Goal: Transaction & Acquisition: Purchase product/service

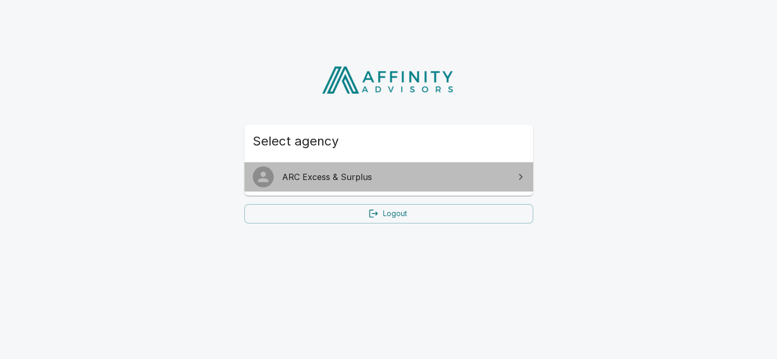
click at [396, 182] on span "ARC Excess & Surplus" at bounding box center [395, 176] width 226 height 13
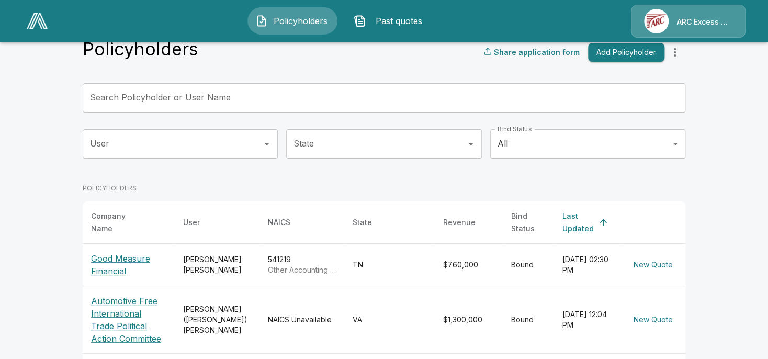
scroll to position [169, 0]
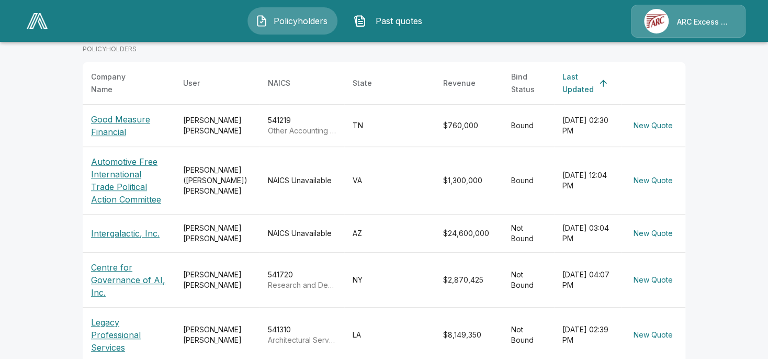
click at [136, 272] on p "Centre for Governance of AI, Inc." at bounding box center [128, 280] width 75 height 38
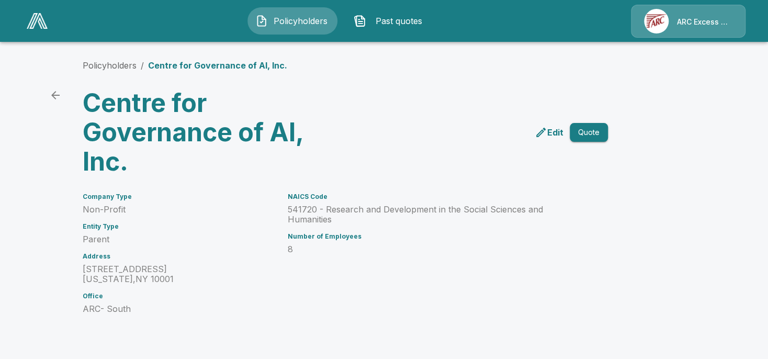
scroll to position [267, 0]
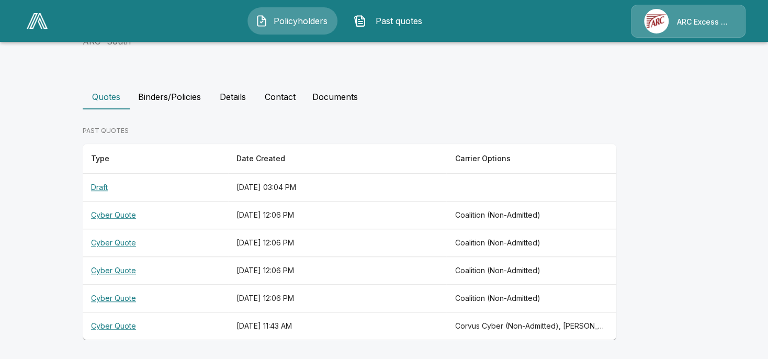
click at [113, 328] on th "Cyber Quote" at bounding box center [155, 326] width 145 height 28
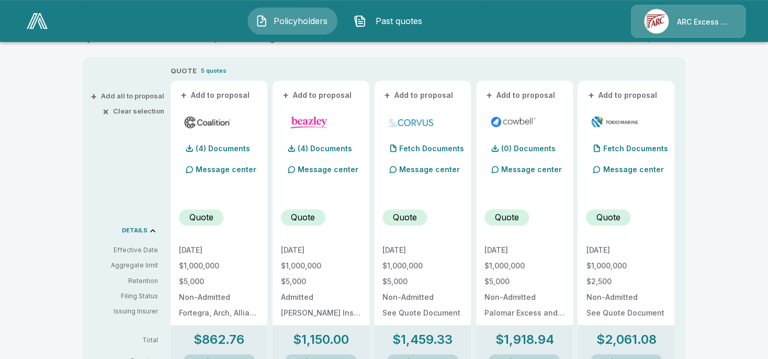
scroll to position [169, 0]
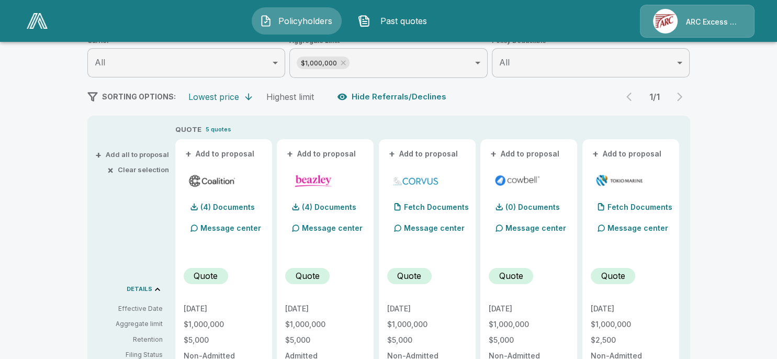
click at [480, 69] on body "Policyholders Past quotes ARC Excess & Surplus Policyholders / Centre for Gover…" at bounding box center [388, 348] width 777 height 1035
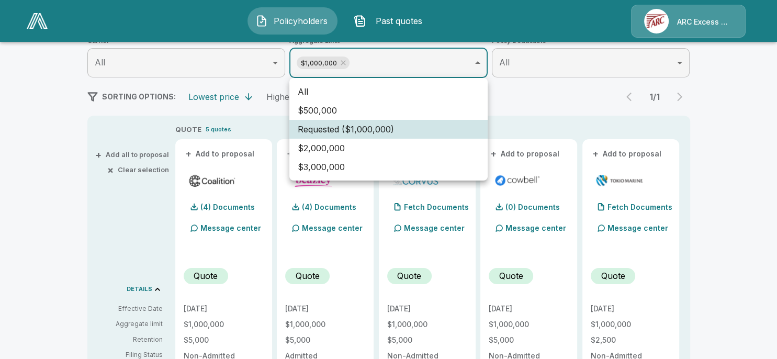
click at [381, 145] on li "$2,000,000" at bounding box center [388, 148] width 198 height 19
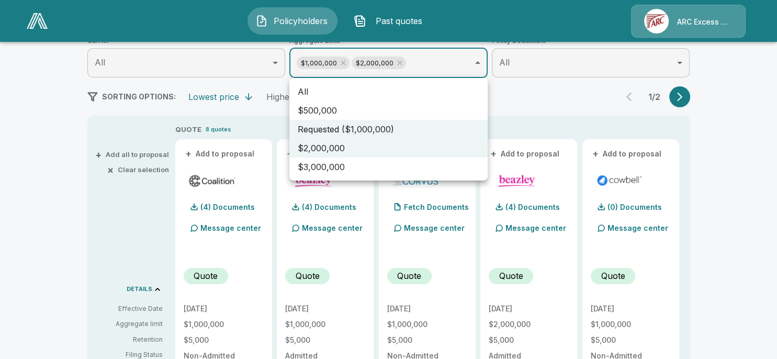
type input "**********"
click at [680, 101] on div at bounding box center [388, 179] width 777 height 359
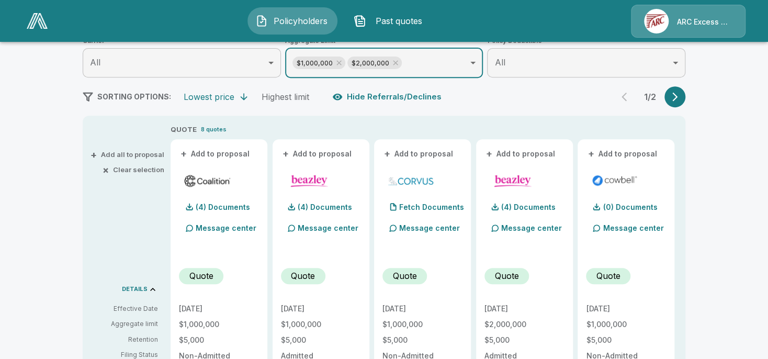
click at [677, 96] on icon "button" at bounding box center [674, 97] width 5 height 9
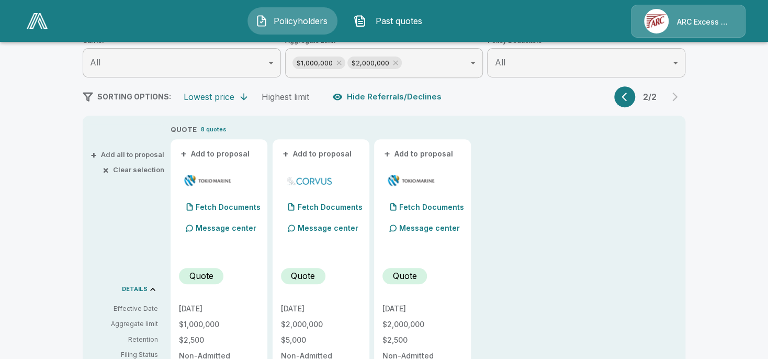
click at [626, 100] on icon "button" at bounding box center [623, 97] width 5 height 9
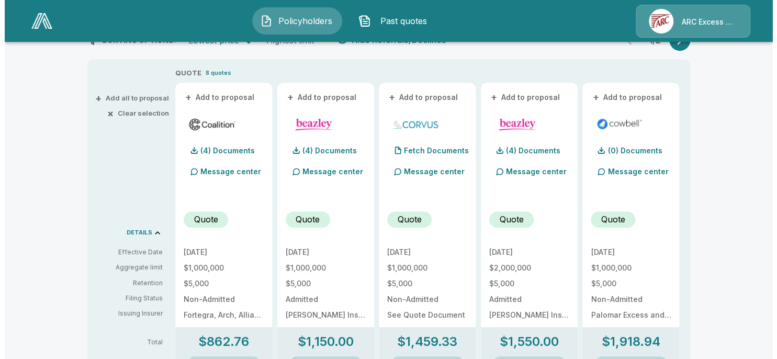
scroll to position [339, 0]
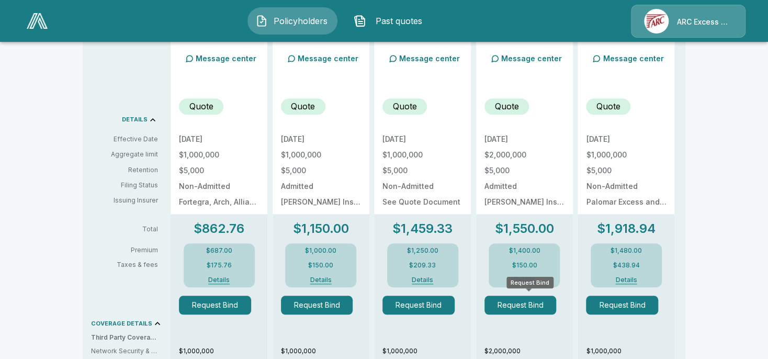
click at [525, 305] on button "Request Bind" at bounding box center [520, 304] width 72 height 19
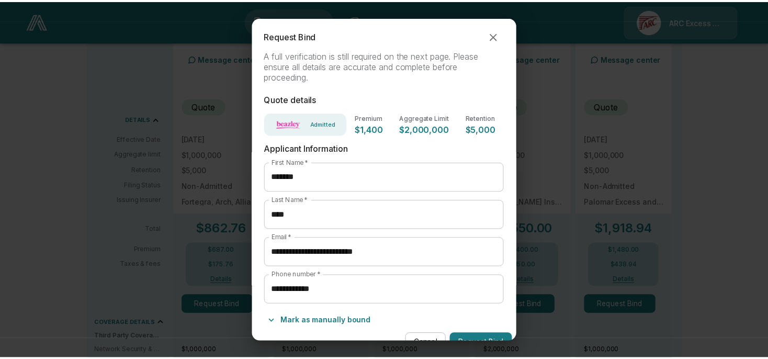
scroll to position [19, 0]
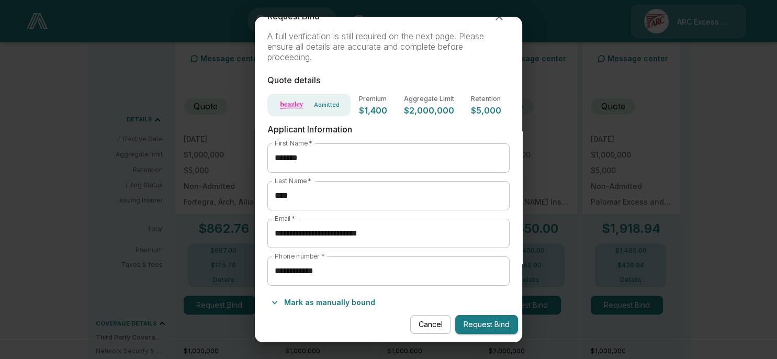
click at [475, 322] on button "Request Bind" at bounding box center [486, 324] width 63 height 19
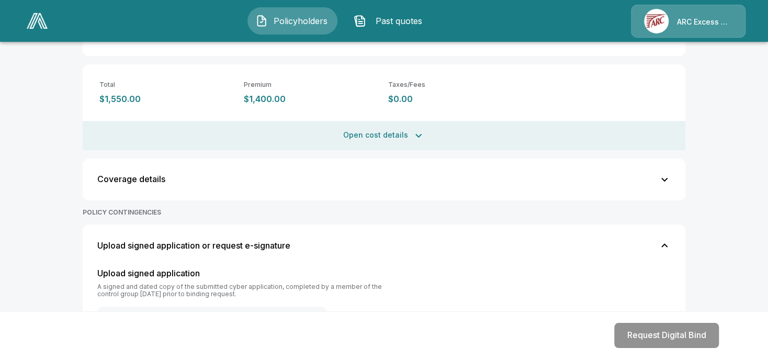
scroll to position [295, 0]
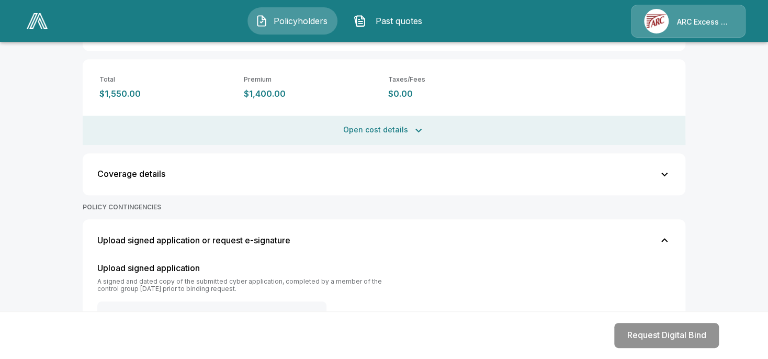
click at [678, 334] on div "Request Digital Bind" at bounding box center [365, 335] width 731 height 50
click at [683, 331] on div "Request Digital Bind" at bounding box center [365, 335] width 731 height 50
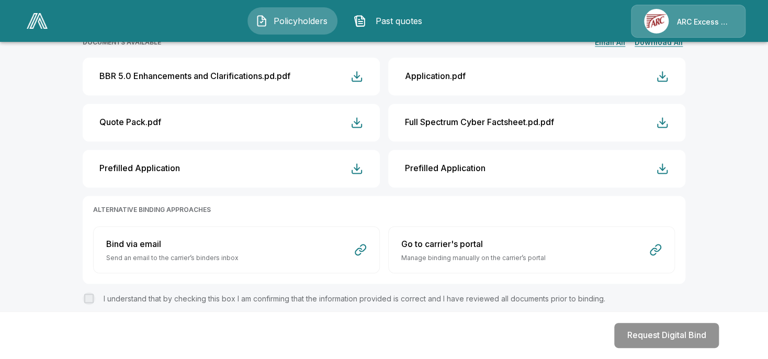
scroll to position [632, 0]
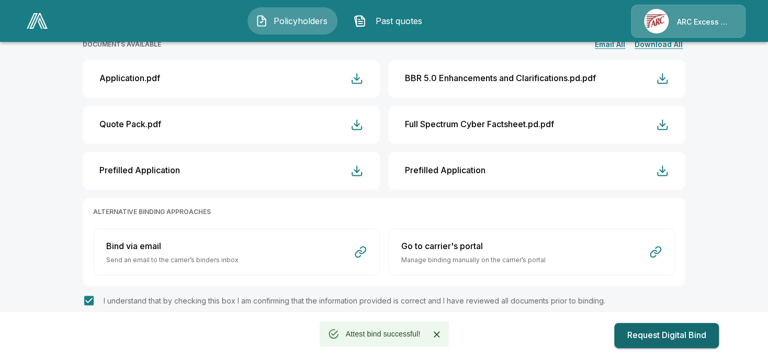
click at [645, 335] on button "Request Digital Bind" at bounding box center [666, 335] width 105 height 25
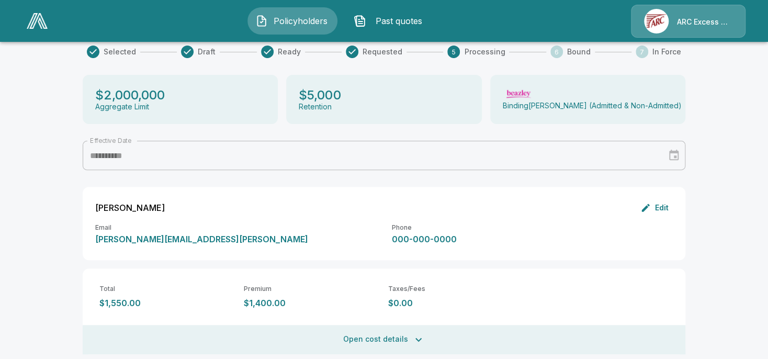
scroll to position [0, 0]
